Goal: Find specific page/section: Find specific page/section

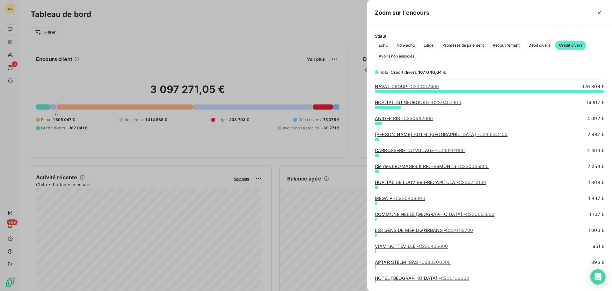
scroll to position [195, 240]
click at [16, 57] on div at bounding box center [306, 145] width 612 height 291
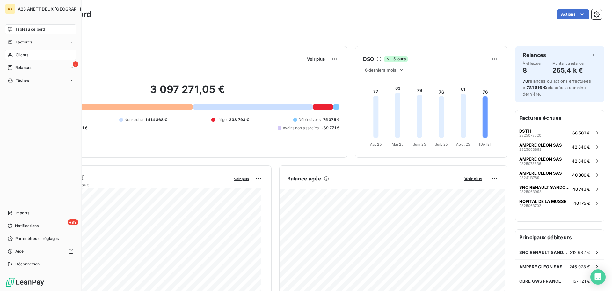
click at [27, 56] on span "Clients" at bounding box center [22, 55] width 13 height 6
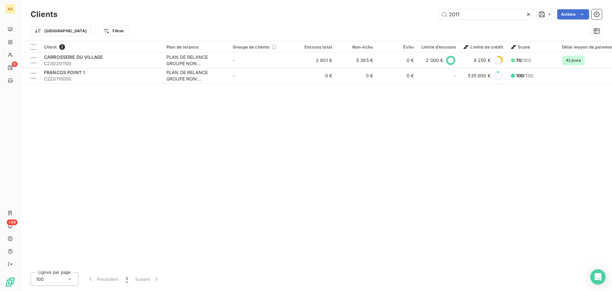
drag, startPoint x: 472, startPoint y: 17, endPoint x: 386, endPoint y: 16, distance: 86.1
click at [394, 16] on div "2011 Actions" at bounding box center [333, 14] width 537 height 10
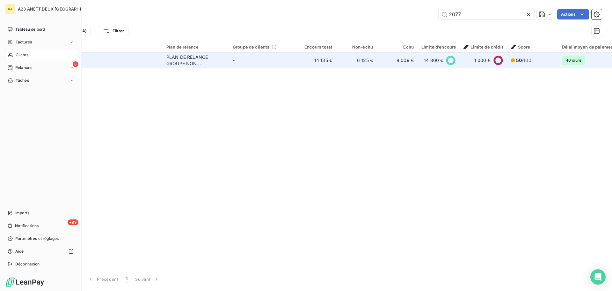
type input "2077"
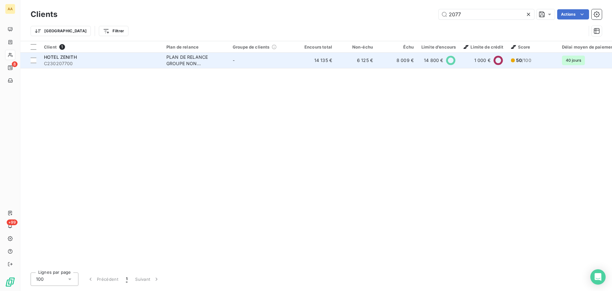
click at [88, 59] on div "HOTEL ZENITH" at bounding box center [101, 57] width 115 height 6
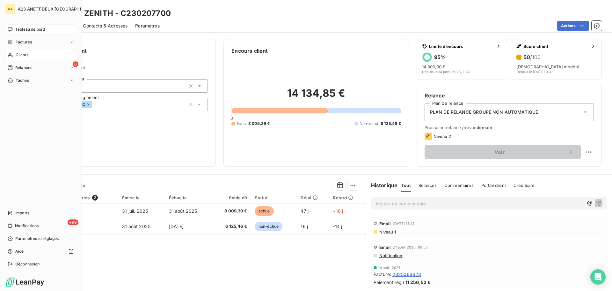
click at [33, 27] on span "Tableau de bord" at bounding box center [30, 29] width 30 height 6
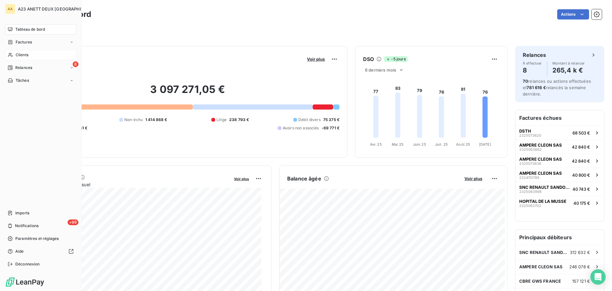
click at [17, 52] on div "Clients" at bounding box center [40, 55] width 71 height 10
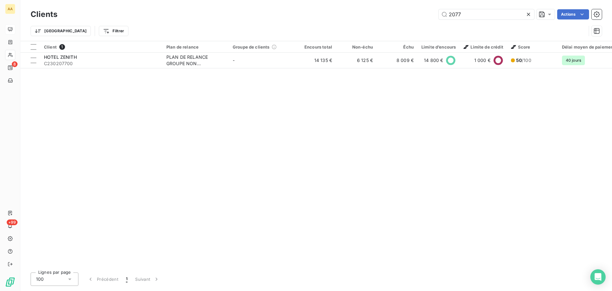
drag, startPoint x: 477, startPoint y: 18, endPoint x: 377, endPoint y: 19, distance: 99.8
click at [377, 19] on div "2077 Actions" at bounding box center [333, 14] width 537 height 10
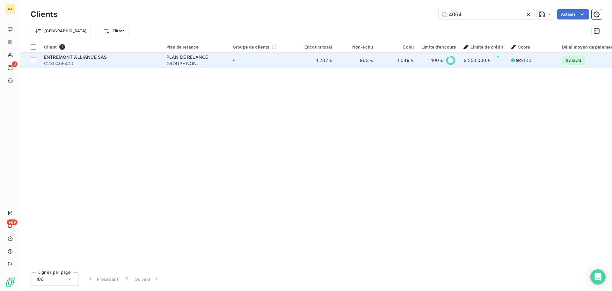
type input "4064"
click at [101, 63] on span "C230406400" at bounding box center [101, 63] width 115 height 6
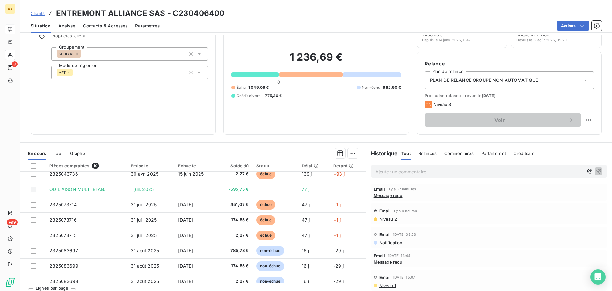
scroll to position [42, 0]
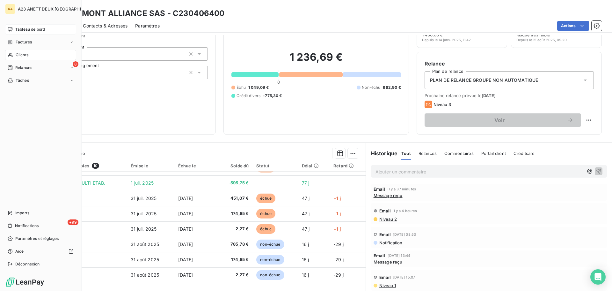
click at [24, 31] on span "Tableau de bord" at bounding box center [30, 29] width 30 height 6
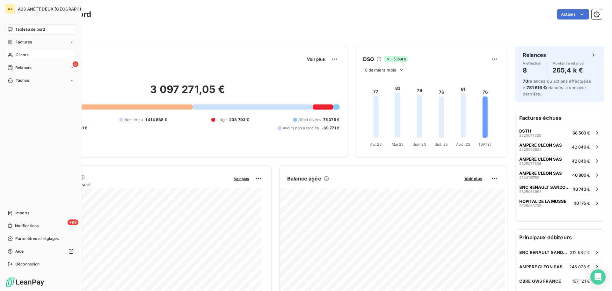
click at [18, 56] on span "Clients" at bounding box center [22, 55] width 13 height 6
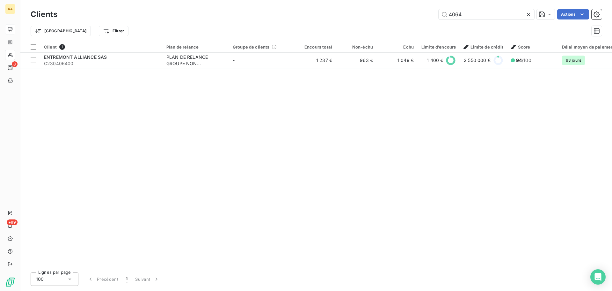
drag, startPoint x: 468, startPoint y: 16, endPoint x: 377, endPoint y: 13, distance: 91.3
click at [387, 16] on div "4064 Actions" at bounding box center [333, 14] width 537 height 10
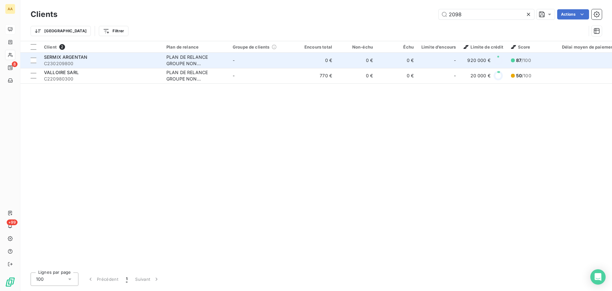
type input "2098"
click at [99, 62] on span "C230209800" at bounding box center [101, 63] width 115 height 6
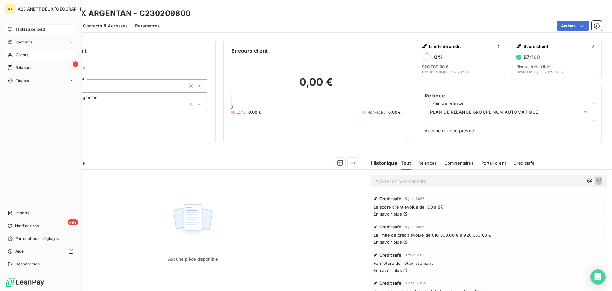
click at [24, 55] on span "Clients" at bounding box center [22, 55] width 13 height 6
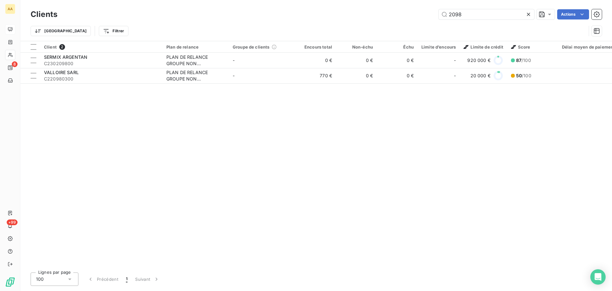
drag, startPoint x: 483, startPoint y: 17, endPoint x: 419, endPoint y: 18, distance: 64.4
click at [419, 18] on div "2098 Actions" at bounding box center [333, 14] width 537 height 10
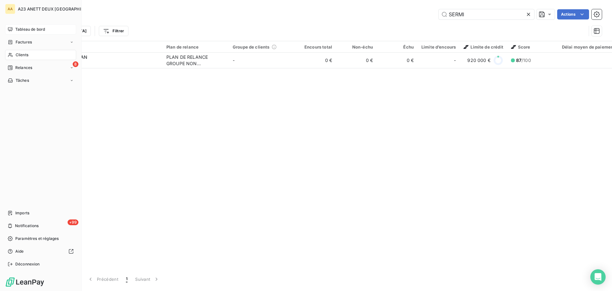
click at [18, 55] on span "Clients" at bounding box center [22, 55] width 13 height 6
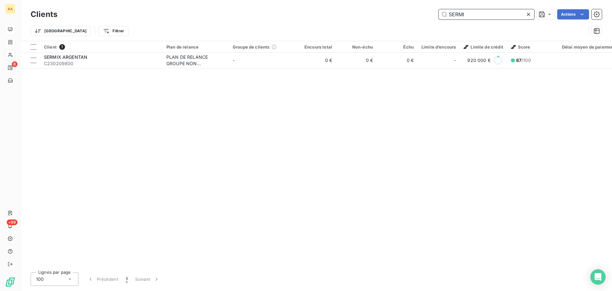
drag, startPoint x: 478, startPoint y: 16, endPoint x: 286, endPoint y: 7, distance: 192.2
click at [300, 11] on div "SERMI Actions" at bounding box center [333, 14] width 537 height 10
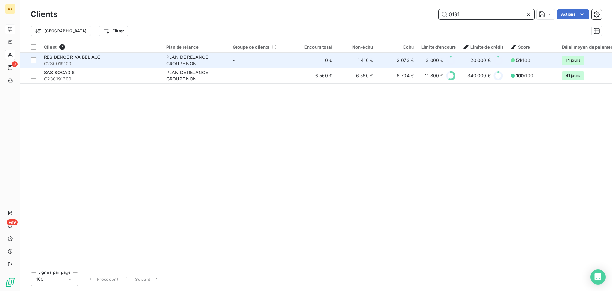
type input "0191"
click at [107, 55] on div "RESIDENCE RIVA BEL AGE" at bounding box center [101, 57] width 115 height 6
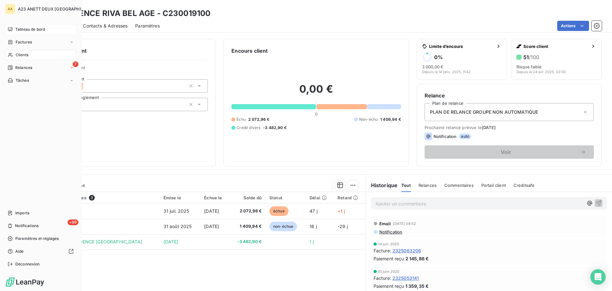
click at [30, 57] on div "Clients" at bounding box center [40, 55] width 71 height 10
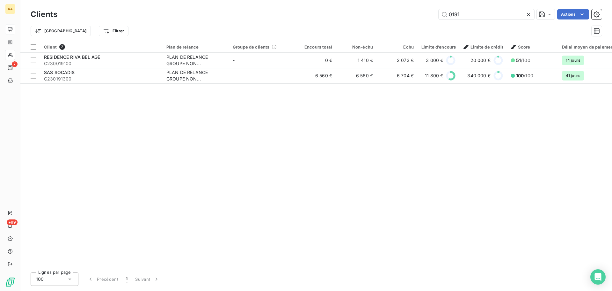
drag, startPoint x: 474, startPoint y: 15, endPoint x: 355, endPoint y: 13, distance: 118.6
click at [362, 15] on div "0191 Actions" at bounding box center [333, 14] width 537 height 10
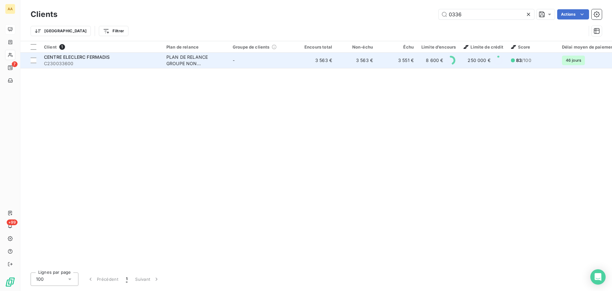
type input "0336"
click at [105, 56] on span "CENTRE ELECLERC FERMADIS" at bounding box center [77, 56] width 66 height 5
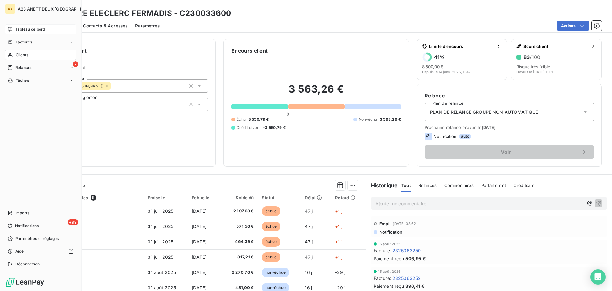
click at [39, 33] on div "Tableau de bord" at bounding box center [40, 29] width 71 height 10
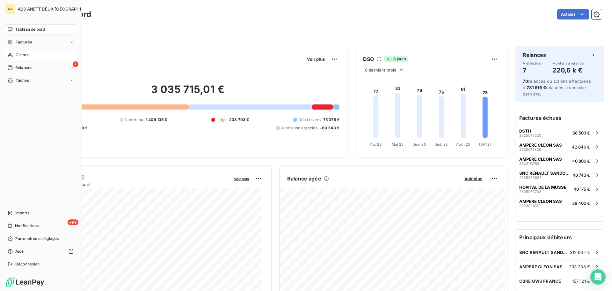
click at [19, 55] on span "Clients" at bounding box center [22, 55] width 13 height 6
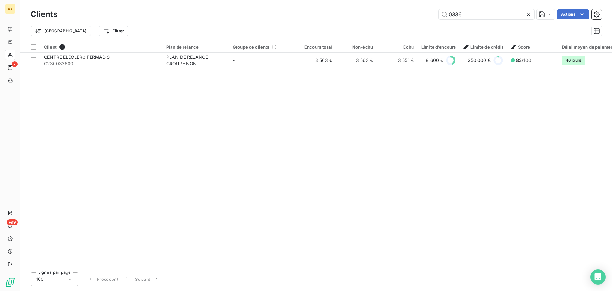
drag, startPoint x: 486, startPoint y: 14, endPoint x: 254, endPoint y: 6, distance: 232.3
click at [298, 13] on div "0336 Actions" at bounding box center [333, 14] width 537 height 10
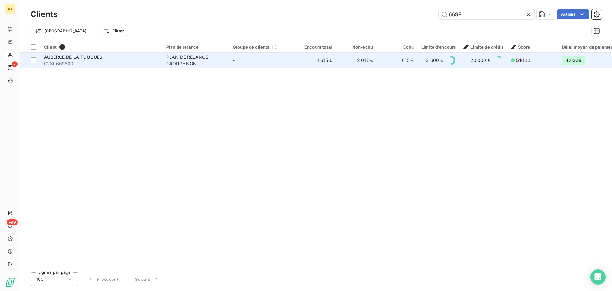
type input "6698"
click at [73, 60] on div "AUBERGE DE LA TOUQUES" at bounding box center [101, 57] width 115 height 6
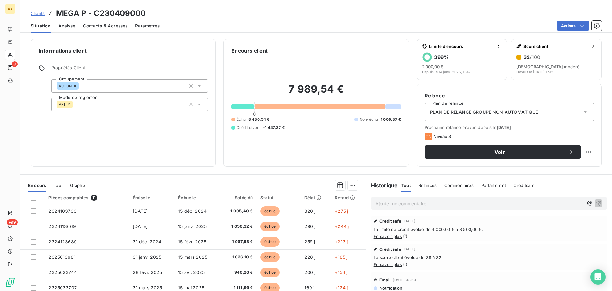
scroll to position [57, 0]
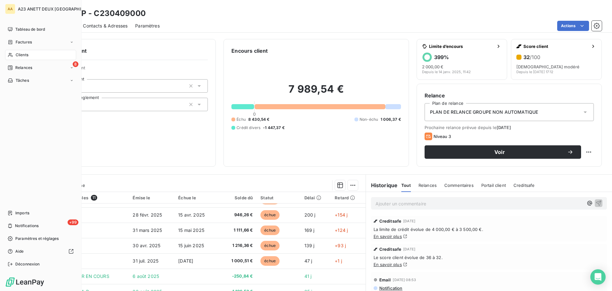
click at [17, 55] on span "Clients" at bounding box center [22, 55] width 13 height 6
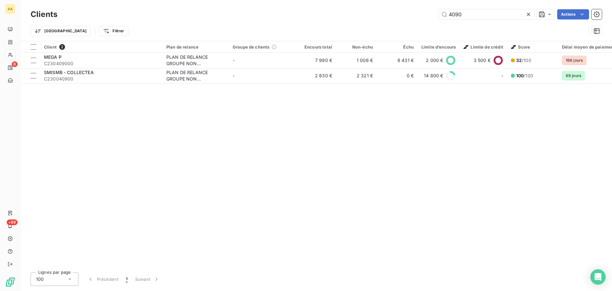
drag, startPoint x: 455, startPoint y: 16, endPoint x: 380, endPoint y: 20, distance: 74.4
click at [382, 20] on div "Clients 4090 Actions" at bounding box center [316, 14] width 571 height 13
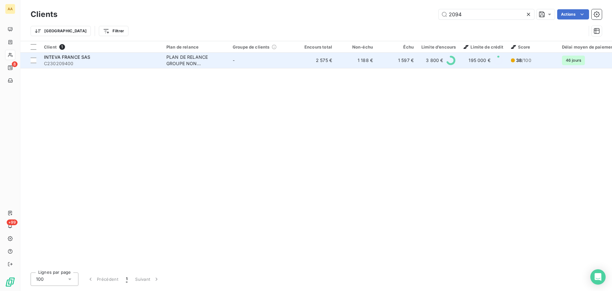
type input "2094"
click at [105, 55] on div "INTEVA FRANCE SAS" at bounding box center [101, 57] width 115 height 6
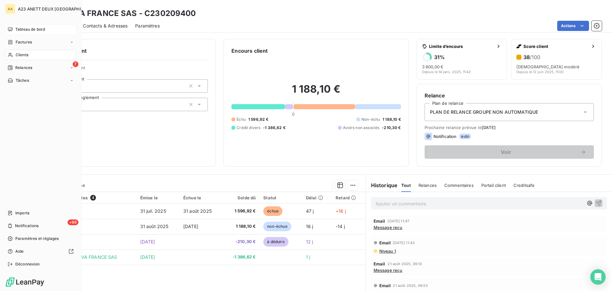
click at [32, 30] on span "Tableau de bord" at bounding box center [30, 29] width 30 height 6
